Goal: Transaction & Acquisition: Download file/media

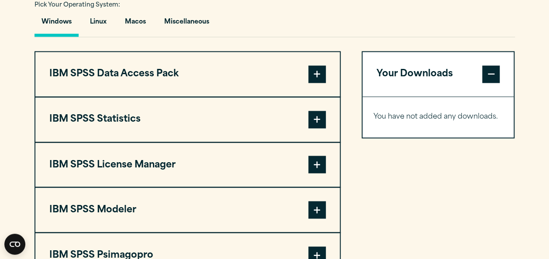
scroll to position [656, 0]
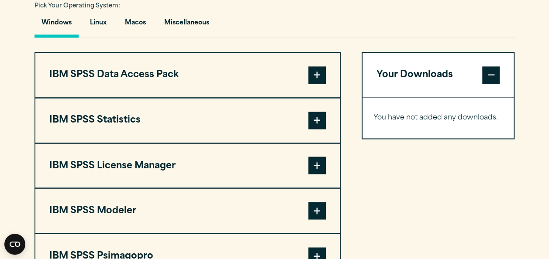
click at [311, 126] on span at bounding box center [316, 120] width 17 height 17
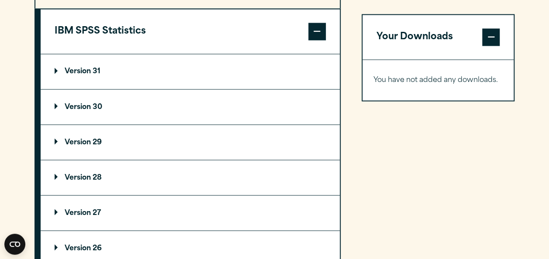
scroll to position [786, 0]
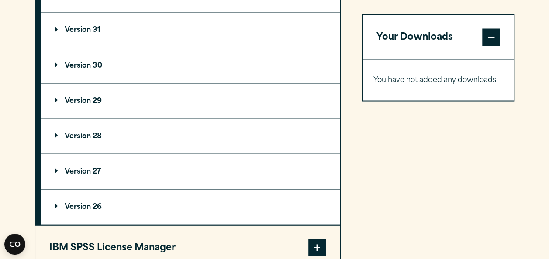
click at [148, 142] on summary "Version 28" at bounding box center [190, 136] width 299 height 35
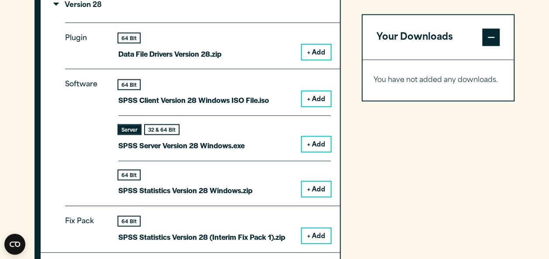
scroll to position [918, 0]
click at [311, 189] on button "+ Add" at bounding box center [316, 189] width 29 height 15
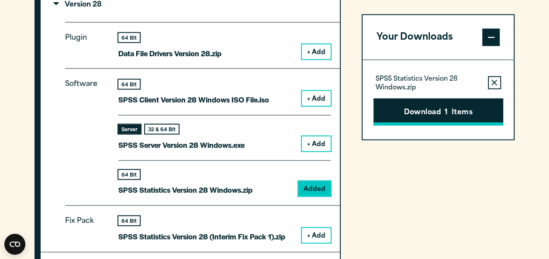
click at [417, 115] on button "Download 1 Items" at bounding box center [438, 111] width 130 height 27
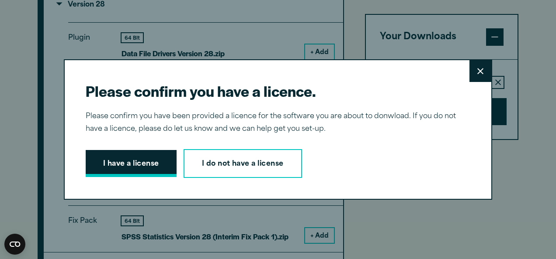
click at [139, 164] on button "I have a license" at bounding box center [131, 163] width 91 height 27
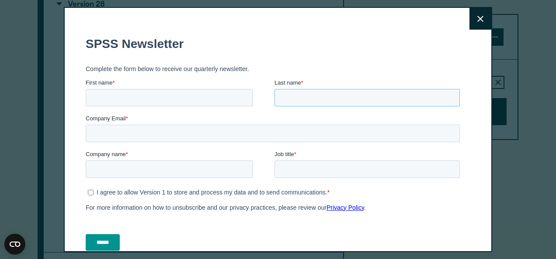
drag, startPoint x: 523, startPoint y: 176, endPoint x: 441, endPoint y: 99, distance: 113.1
click at [441, 99] on input "Last name *" at bounding box center [366, 97] width 185 height 17
click at [477, 17] on icon at bounding box center [480, 19] width 6 height 6
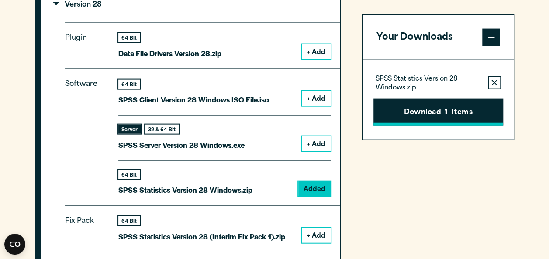
click at [444, 109] on button "Download 1 Items" at bounding box center [438, 111] width 130 height 27
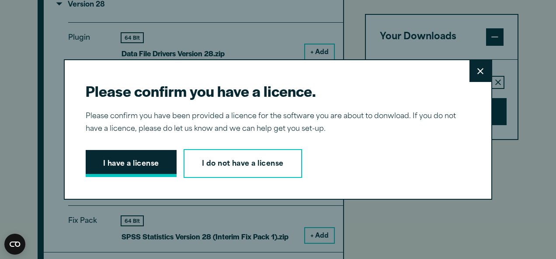
click at [140, 163] on button "I have a license" at bounding box center [131, 163] width 91 height 27
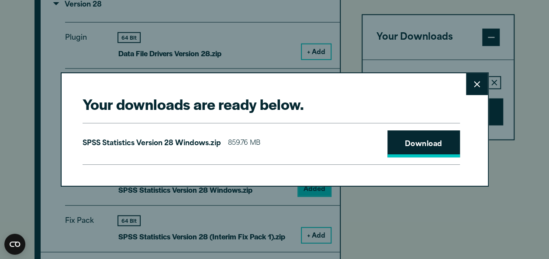
click at [436, 149] on link "Download" at bounding box center [423, 144] width 73 height 27
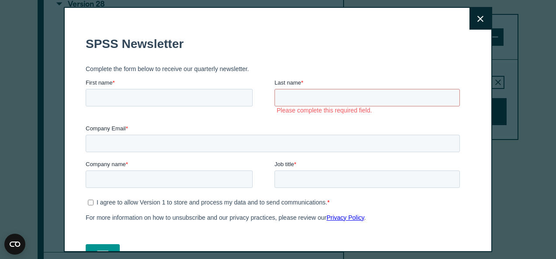
click at [477, 19] on icon at bounding box center [480, 19] width 6 height 6
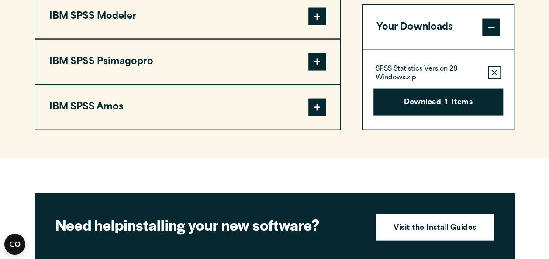
scroll to position [918, 0]
